Goal: Communication & Community: Answer question/provide support

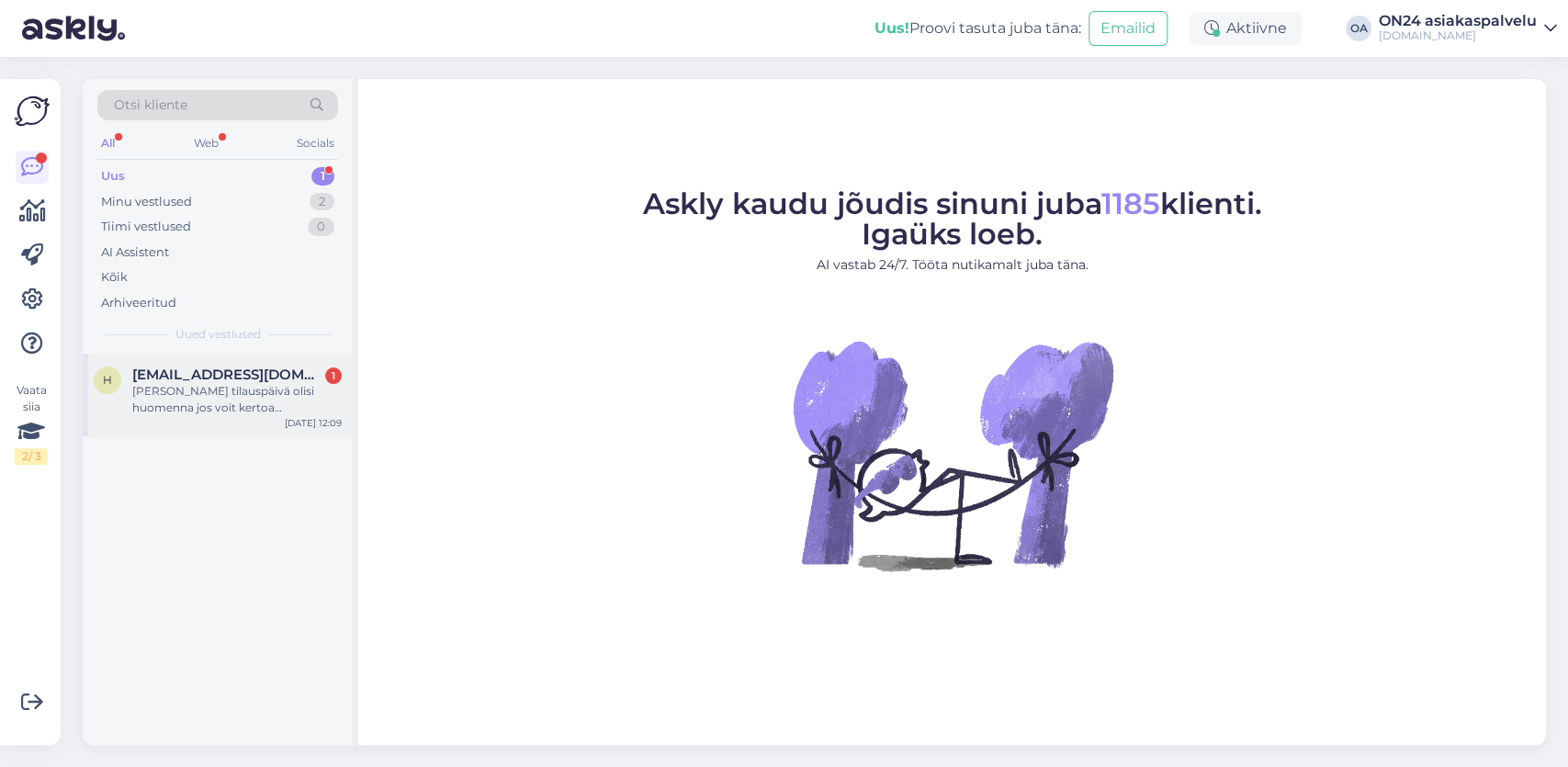
click at [173, 397] on div "[PERSON_NAME] tilauspäivä olisi huomenna jos voit kertoa [PERSON_NAME]." at bounding box center [236, 400] width 209 height 33
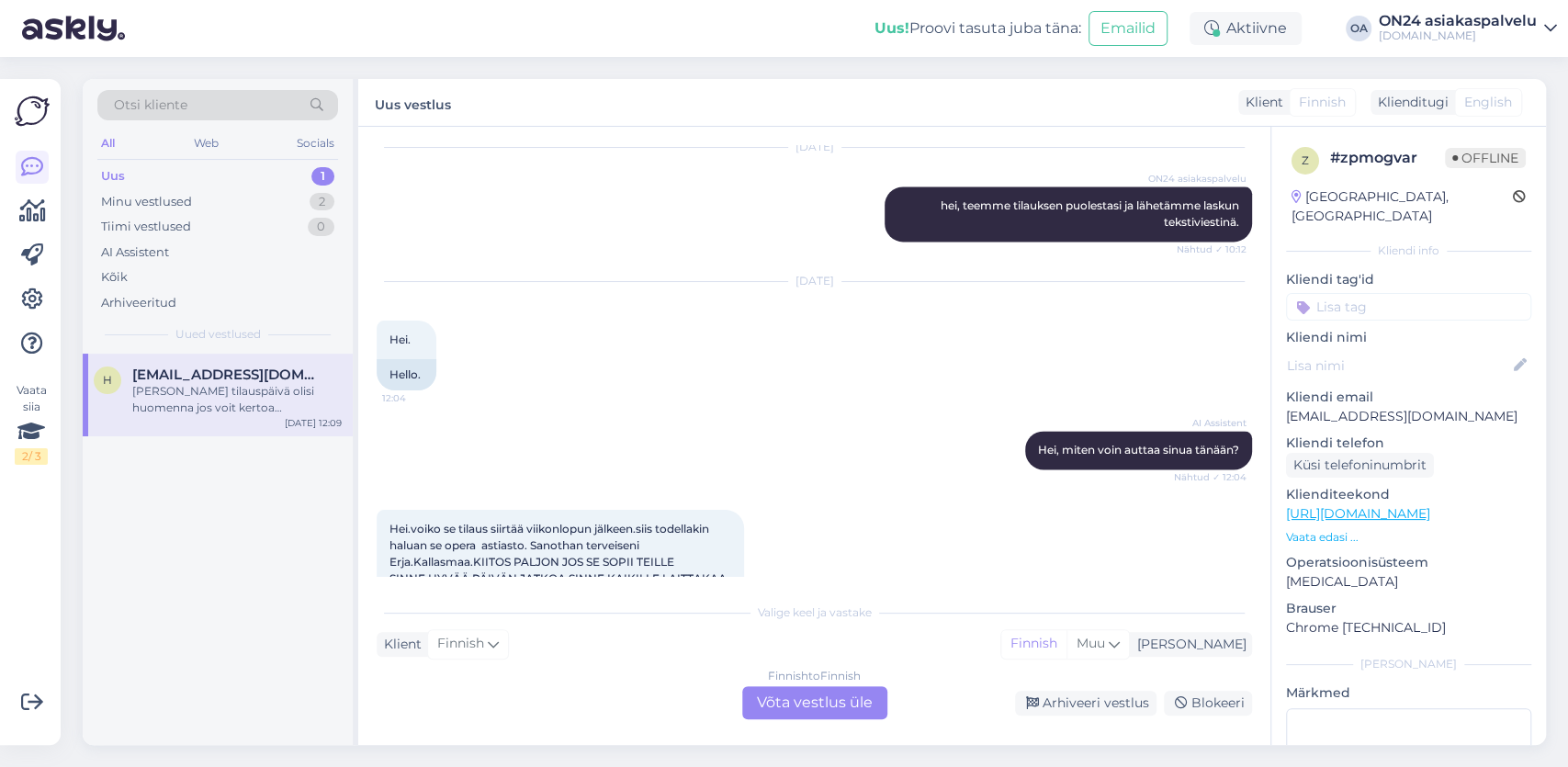
scroll to position [1793, 0]
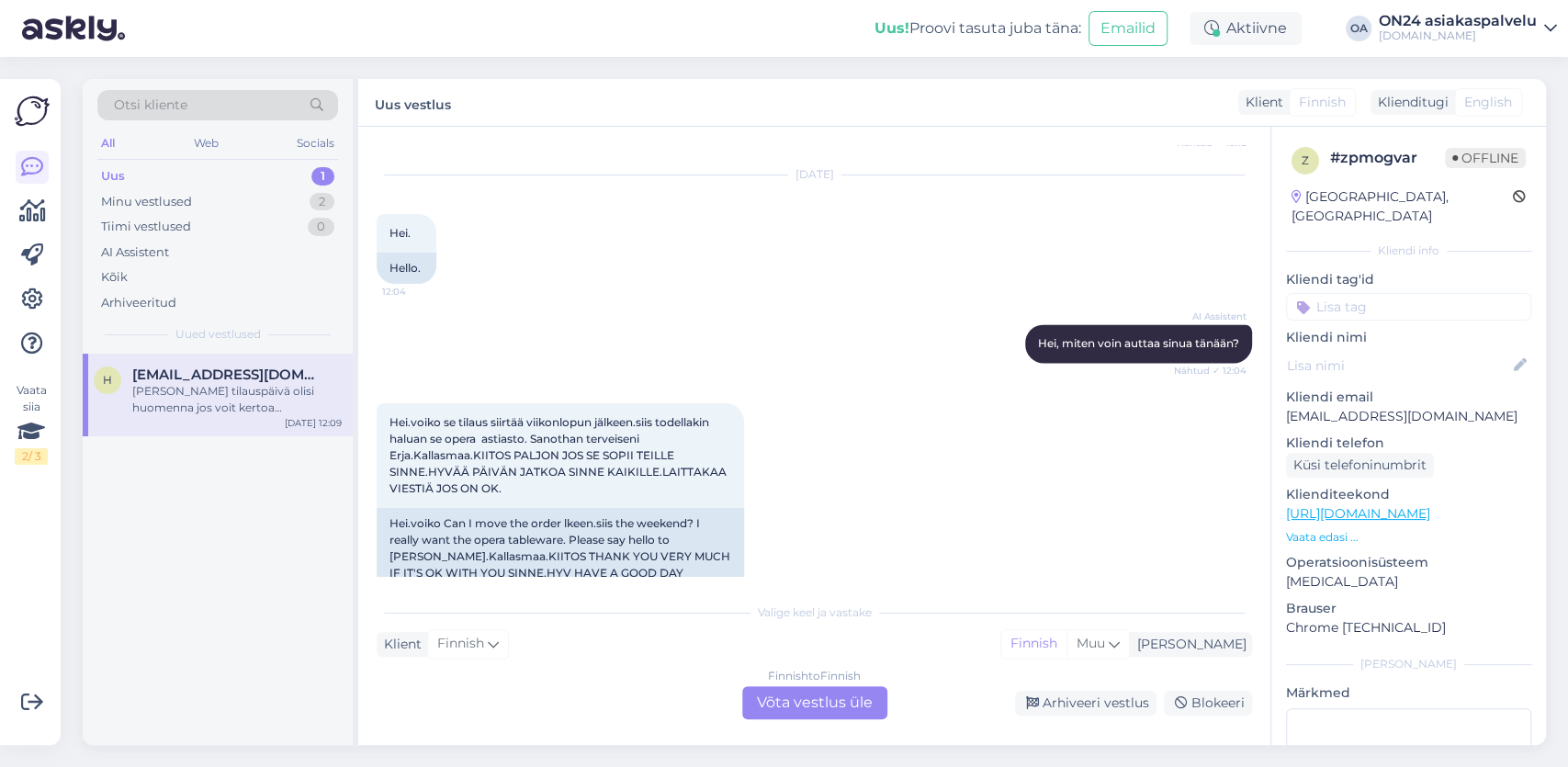
click at [810, 703] on div "Finnish to Finnish Võta vestlus üle" at bounding box center [815, 703] width 145 height 33
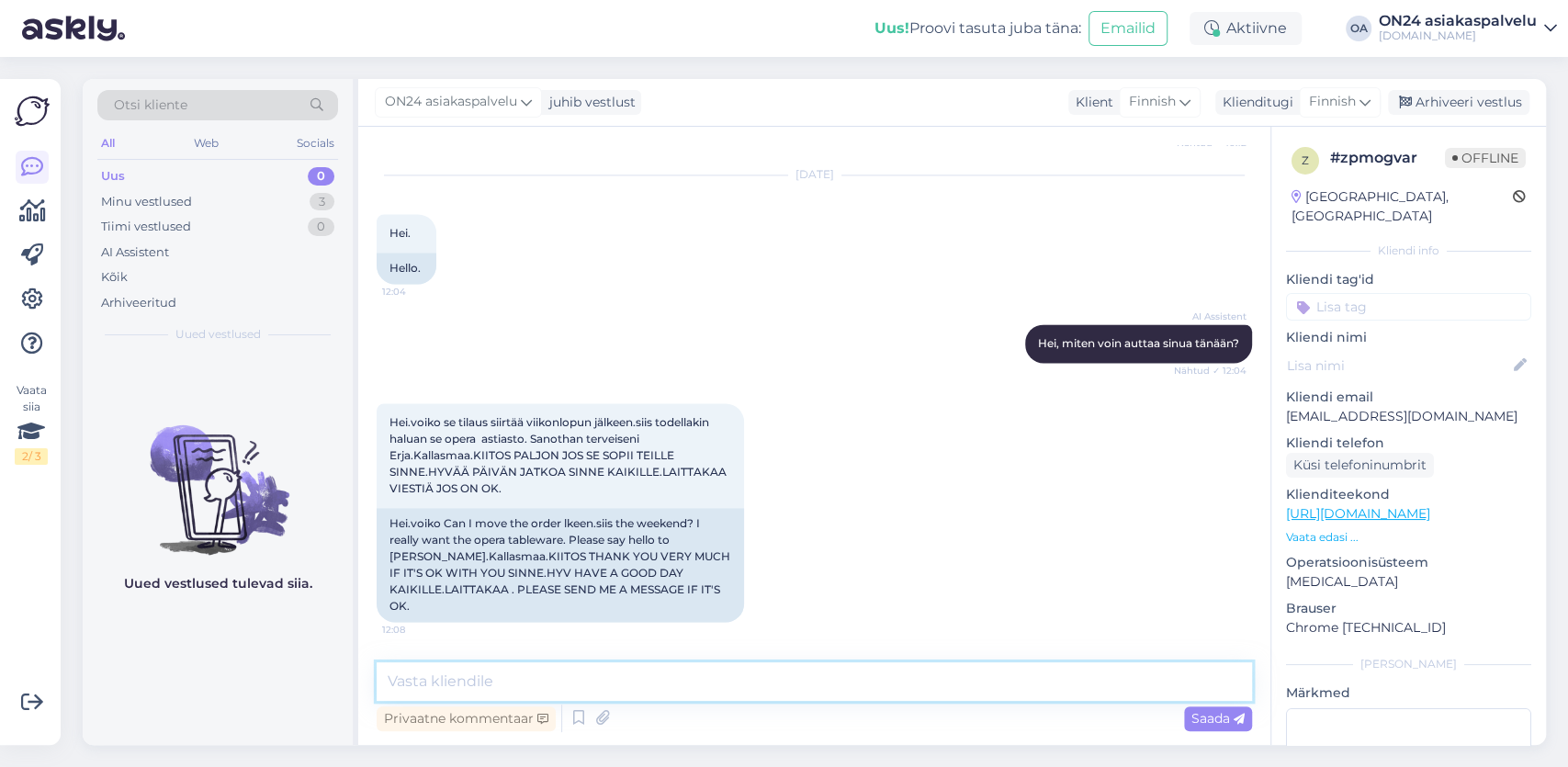
click at [436, 681] on textarea at bounding box center [814, 681] width 876 height 39
type textarea "H"
paste textarea "Marjatta"
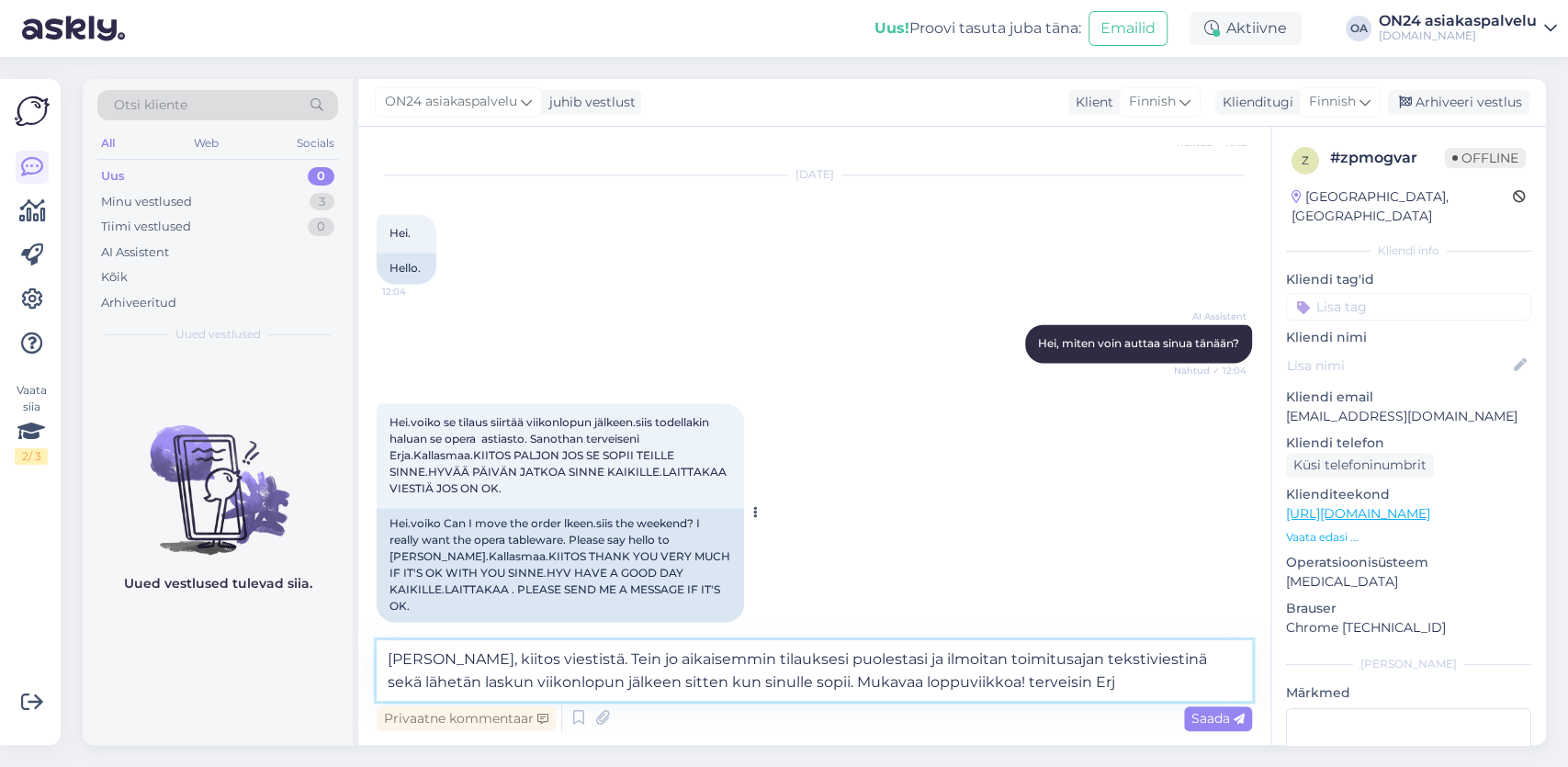
type textarea "[PERSON_NAME], kiitos viestistä. Tein jo aikaisemmin tilauksesi puolestasi ja i…"
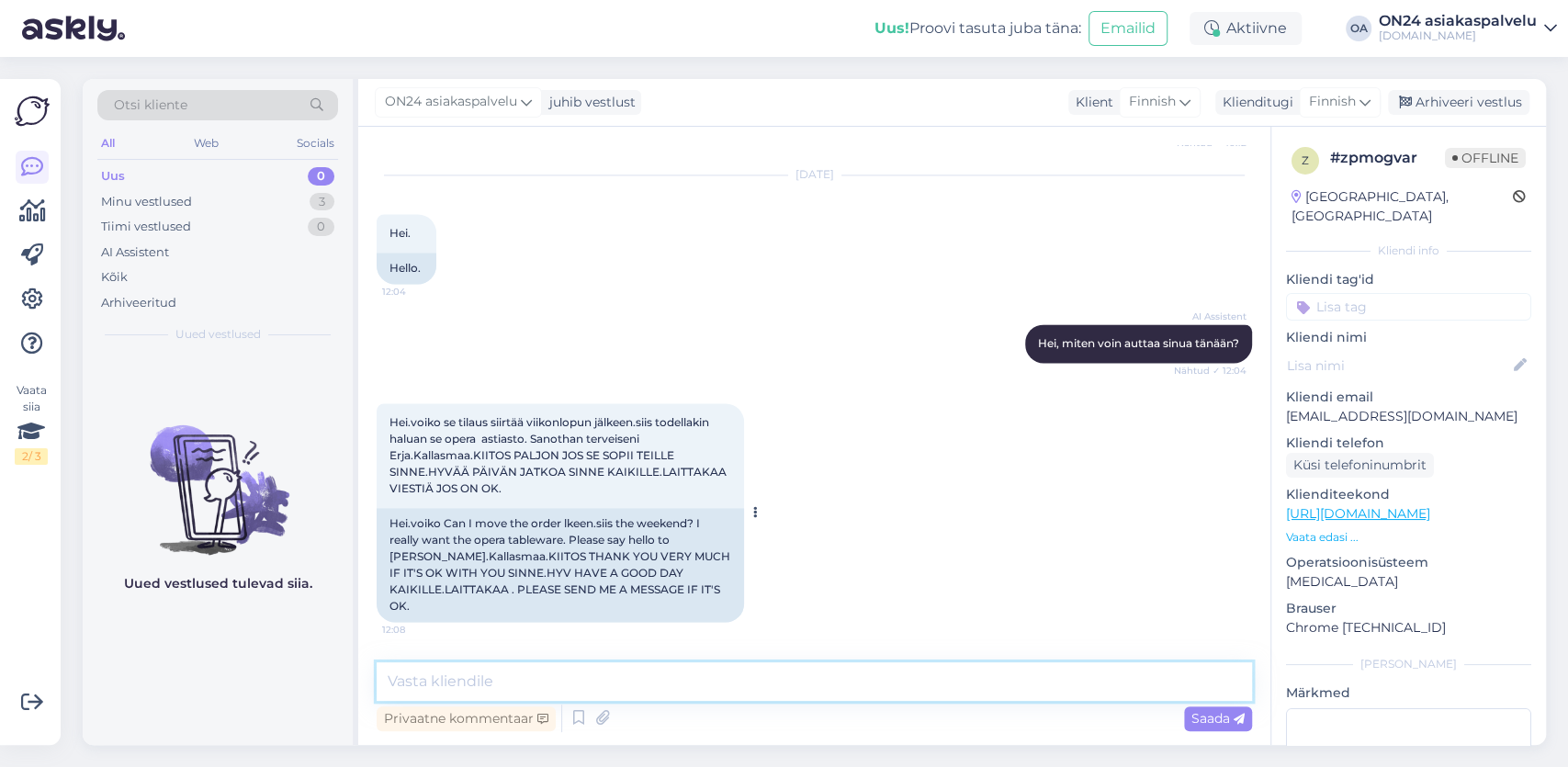
scroll to position [2172, 0]
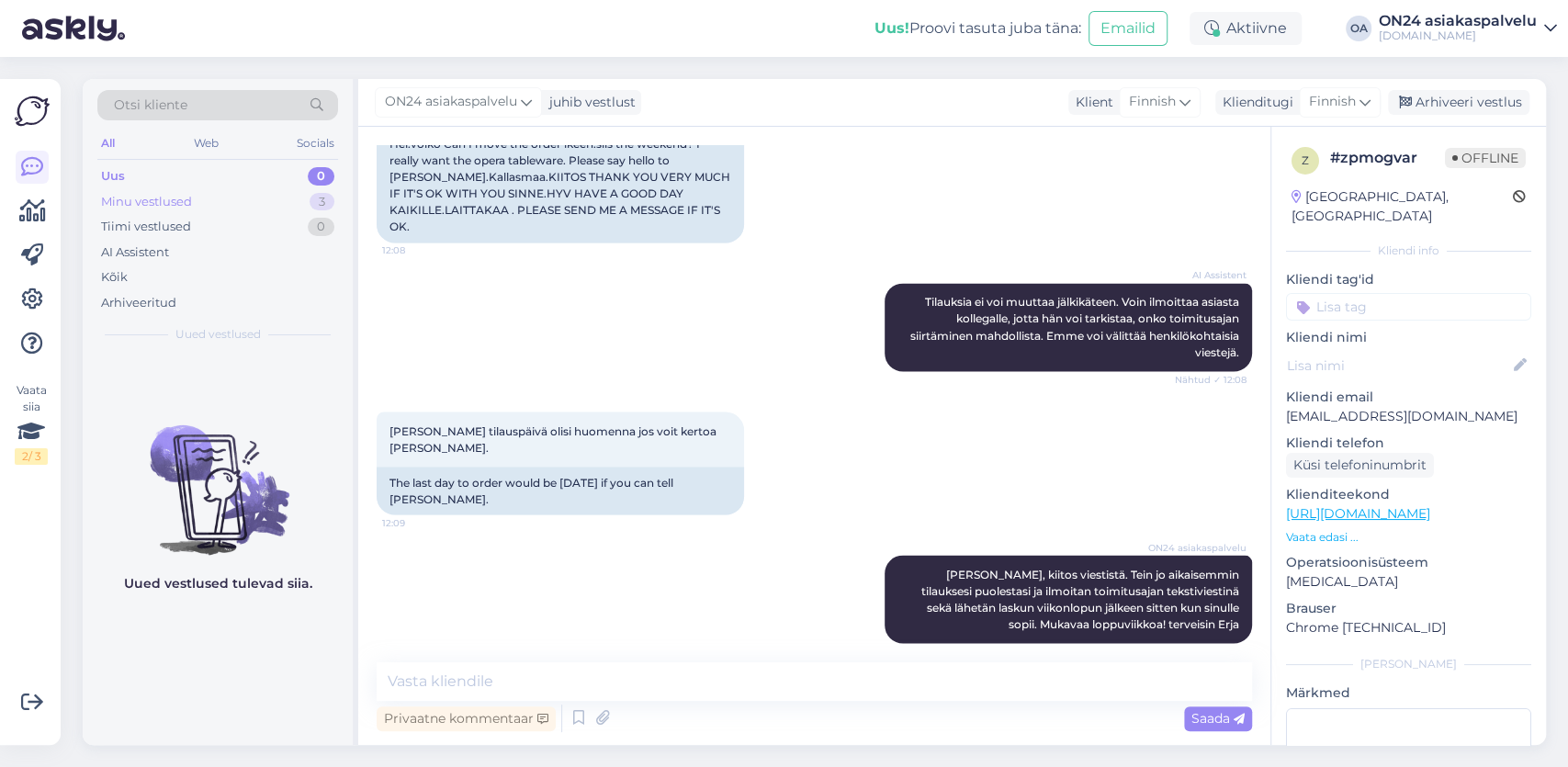
click at [225, 203] on div "Minu vestlused 3" at bounding box center [218, 202] width 241 height 25
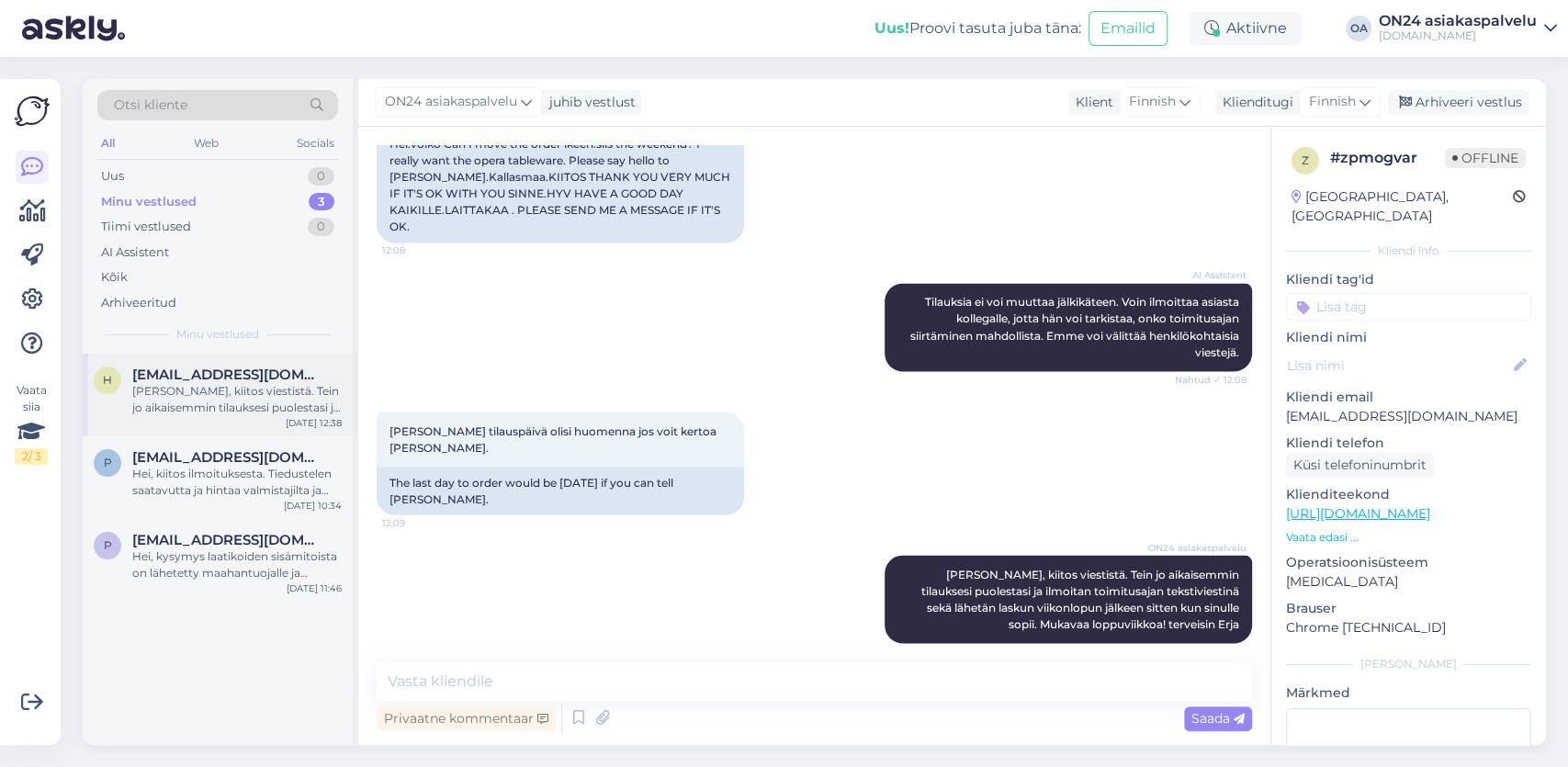
click at [276, 401] on div "[PERSON_NAME], kiitos viestistä. Tein jo aikaisemmin tilauksesi puolestasi ja i…" at bounding box center [236, 400] width 209 height 33
click at [1448, 102] on div "Arhiveeri vestlus" at bounding box center [1459, 103] width 142 height 25
